Goal: Information Seeking & Learning: Learn about a topic

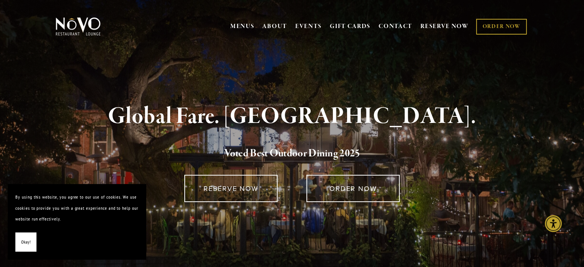
drag, startPoint x: 269, startPoint y: 216, endPoint x: 261, endPoint y: 208, distance: 11.7
click at [269, 216] on div at bounding box center [292, 221] width 460 height 26
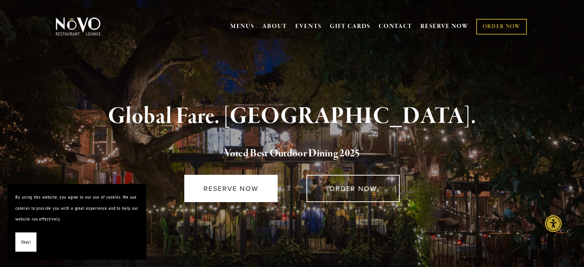
click at [237, 182] on link "RESERVE NOW" at bounding box center [230, 188] width 93 height 27
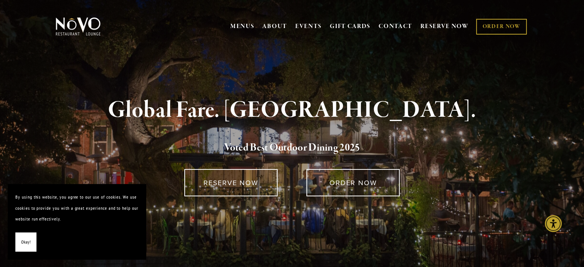
click at [26, 241] on span "Okay!" at bounding box center [26, 241] width 10 height 11
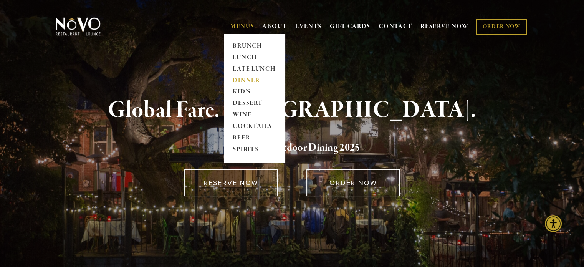
click at [235, 82] on link "DINNER" at bounding box center [254, 81] width 48 height 12
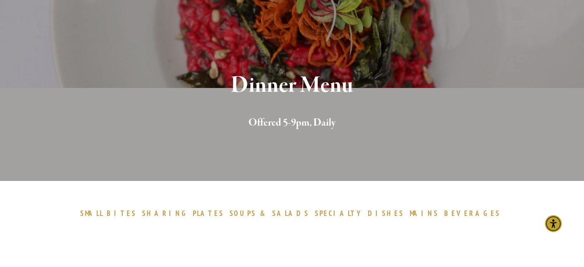
scroll to position [153, 0]
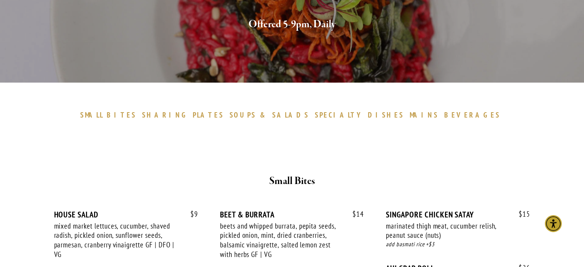
click at [484, 143] on div at bounding box center [292, 153] width 460 height 26
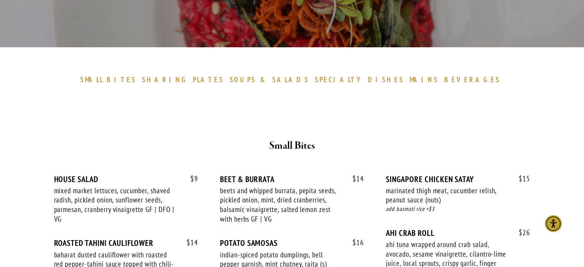
scroll to position [230, 0]
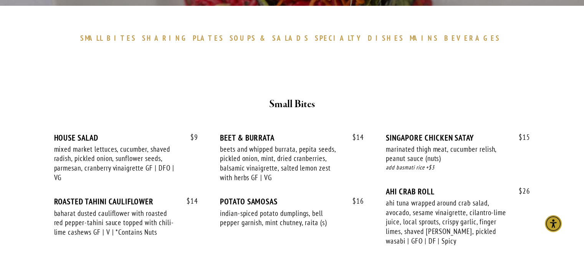
click at [446, 84] on div at bounding box center [292, 76] width 460 height 26
click at [402, 57] on div at bounding box center [292, 56] width 460 height 13
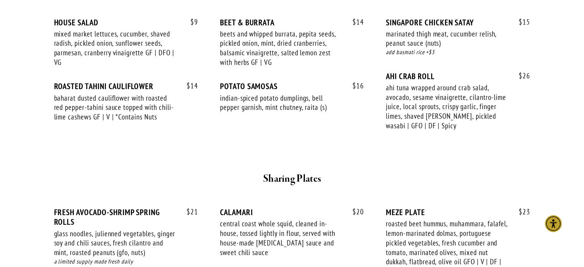
click at [424, 150] on div "$ 9 HOUSE SALAD mixed market lettuces, cucumber, shaved radish, pickled onion, …" at bounding box center [292, 78] width 489 height 148
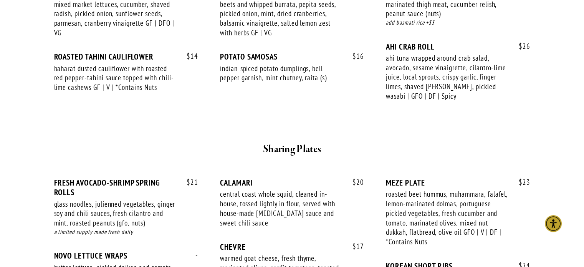
scroll to position [422, 0]
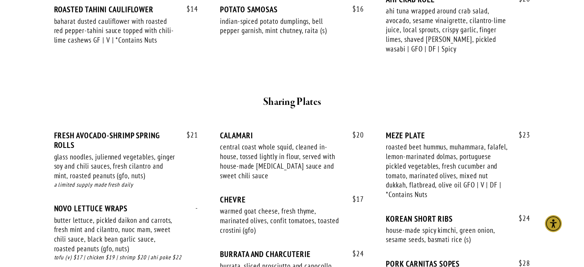
click at [286, 79] on div at bounding box center [292, 80] width 460 height 13
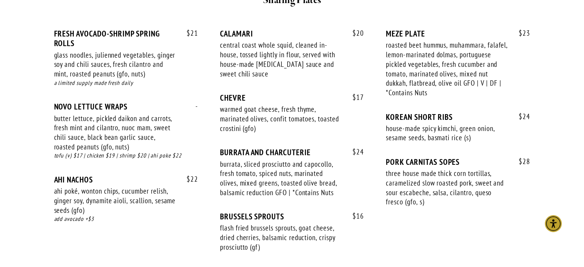
scroll to position [575, 0]
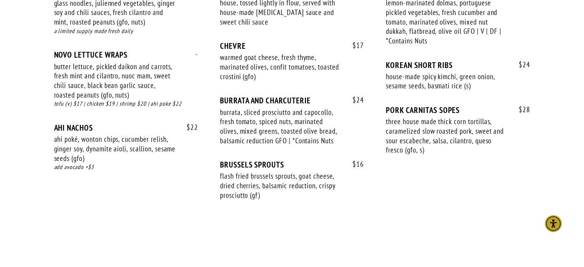
click at [434, 198] on div "$ 21 FRESH AVOCADO-SHRIMP SPRING ROLLS glass noodles, julienned vegetables, gin…" at bounding box center [292, 95] width 476 height 237
click at [422, 195] on div "$ 21 FRESH AVOCADO-SHRIMP SPRING ROLLS glass noodles, julienned vegetables, gin…" at bounding box center [292, 95] width 476 height 237
click at [406, 182] on div "$ 21 FRESH AVOCADO-SHRIMP SPRING ROLLS glass noodles, julienned vegetables, gin…" at bounding box center [292, 95] width 476 height 237
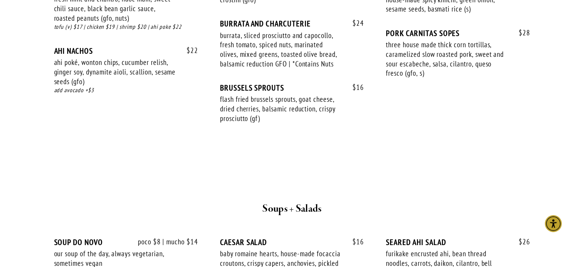
click at [372, 145] on div at bounding box center [292, 150] width 460 height 13
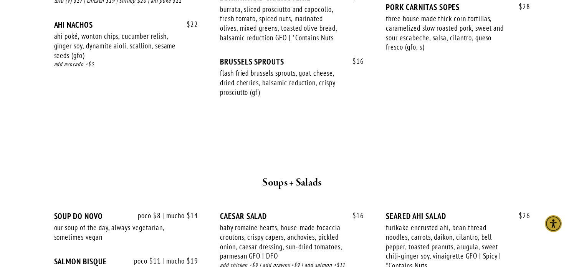
scroll to position [729, 0]
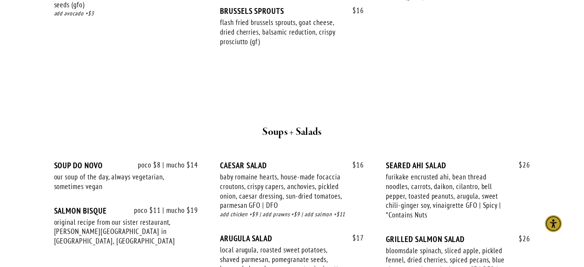
click at [284, 90] on div at bounding box center [292, 99] width 460 height 37
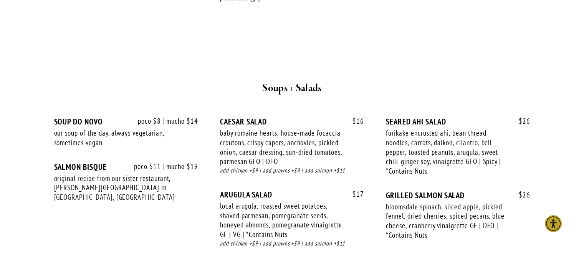
scroll to position [806, 0]
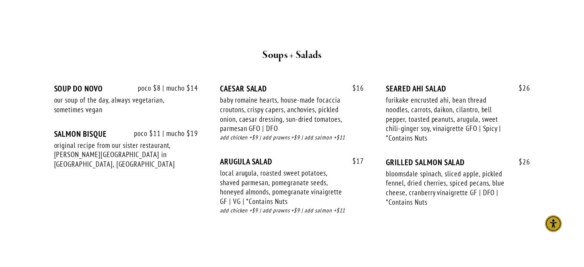
click at [271, 218] on div "$ 17 ARUGULA SALAD local arugula, roasted sweet potatoes, shaved parmesan, pome…" at bounding box center [292, 193] width 144 height 73
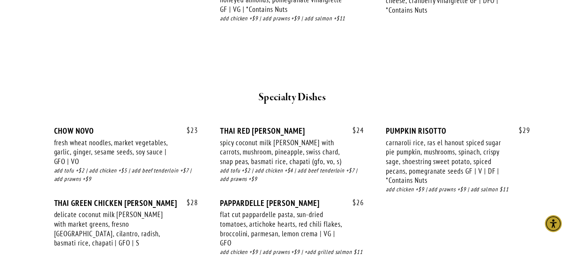
click at [285, 64] on div at bounding box center [292, 70] width 460 height 26
click at [312, 53] on div at bounding box center [292, 50] width 460 height 13
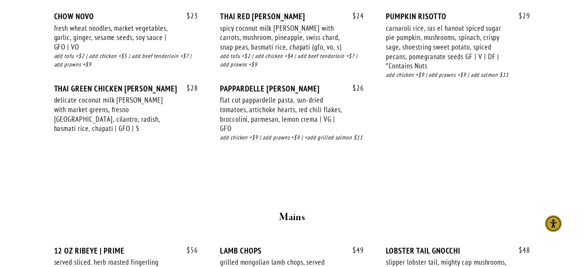
scroll to position [1113, 0]
click at [259, 167] on div at bounding box center [292, 168] width 460 height 13
click at [272, 166] on div at bounding box center [292, 168] width 460 height 13
click at [275, 162] on div "$ 23 CHOW NOVO fresh wheat noodles, market vegetables, garlic, ginger, sesame s…" at bounding box center [292, 79] width 489 height 165
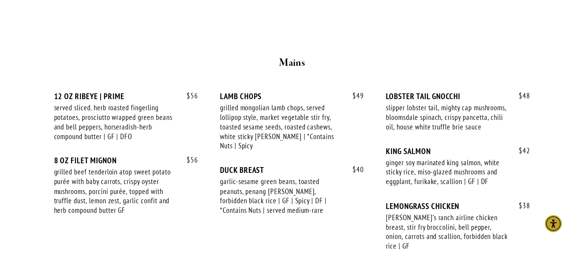
scroll to position [1304, 0]
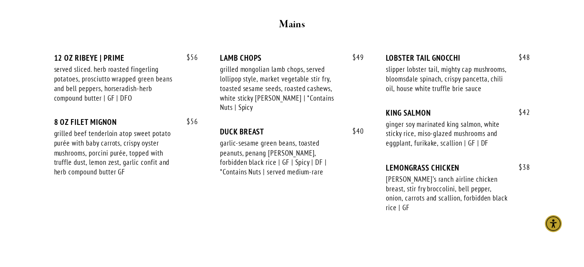
click at [282, 202] on div "$ 56 12 OZ RIBEYE | PRIME served sliced. herb roasted fingerling potatoes, pros…" at bounding box center [292, 139] width 476 height 173
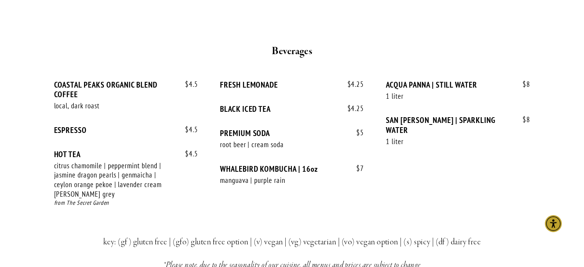
scroll to position [1573, 0]
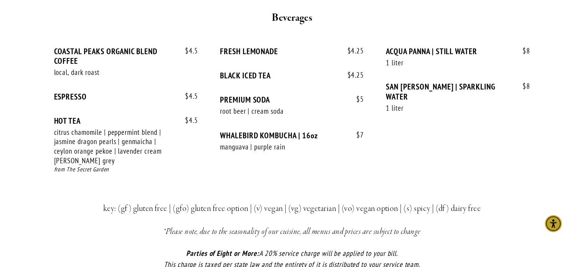
click at [282, 181] on div "$ 4.5 COASTAL PEAKS ORGANIC BLEND COFFEE local, dark roast $ 4.5 $ 4.5 ESPRESSO…" at bounding box center [292, 117] width 476 height 142
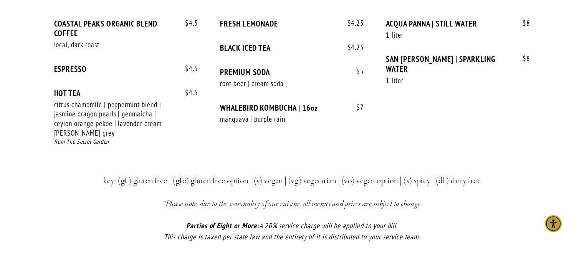
scroll to position [1650, 0]
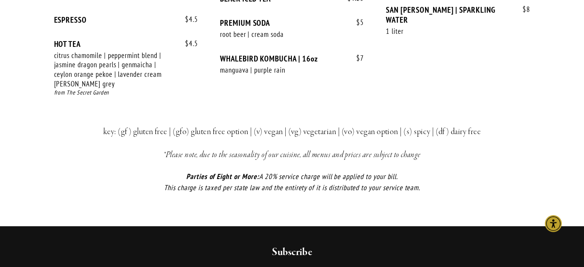
click at [300, 94] on div "$ 4.5 COASTAL PEAKS ORGANIC BLEND COFFEE local, dark roast $ 4.5 $ 4.5 ESPRESSO…" at bounding box center [292, 41] width 476 height 142
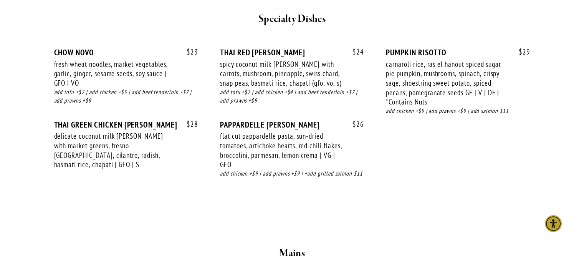
scroll to position [1036, 0]
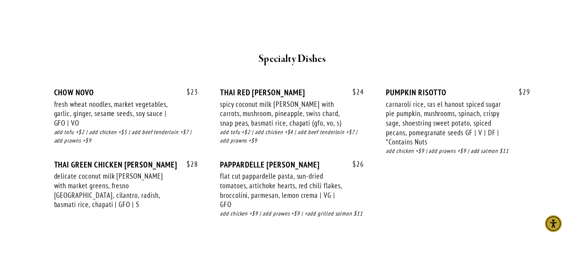
click at [269, 34] on div at bounding box center [292, 31] width 460 height 26
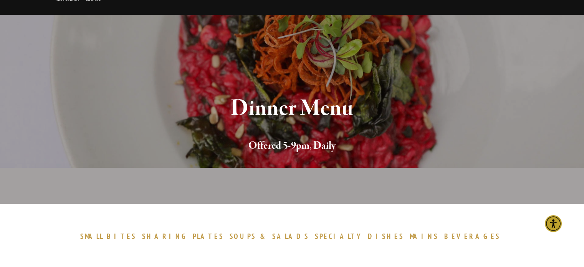
scroll to position [0, 0]
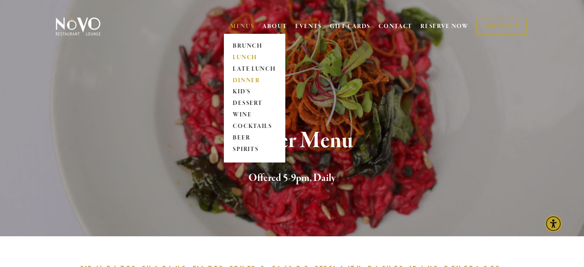
click at [247, 56] on link "LUNCH" at bounding box center [254, 58] width 48 height 12
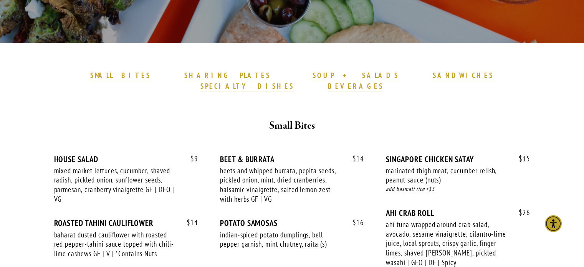
scroll to position [269, 0]
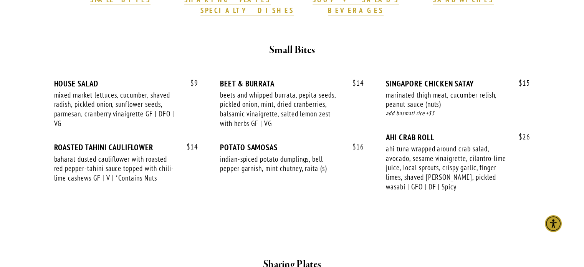
click at [276, 201] on div "$ 9 HOUSE SALAD mixed market lettuces, cucumber, shaved radish, pickled onion, …" at bounding box center [292, 139] width 489 height 148
click at [278, 195] on div "$ 9 HOUSE SALAD mixed market lettuces, cucumber, shaved radish, pickled onion, …" at bounding box center [292, 139] width 489 height 148
click at [105, 186] on div "$ 9 HOUSE SALAD mixed market lettuces, cucumber, shaved radish, pickled onion, …" at bounding box center [292, 142] width 476 height 127
drag, startPoint x: 547, startPoint y: 176, endPoint x: 542, endPoint y: 176, distance: 4.2
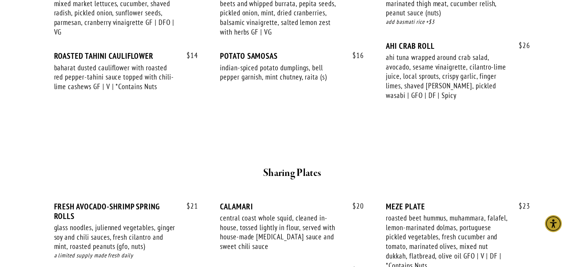
scroll to position [460, 0]
